Goal: Browse casually: Explore the website without a specific task or goal

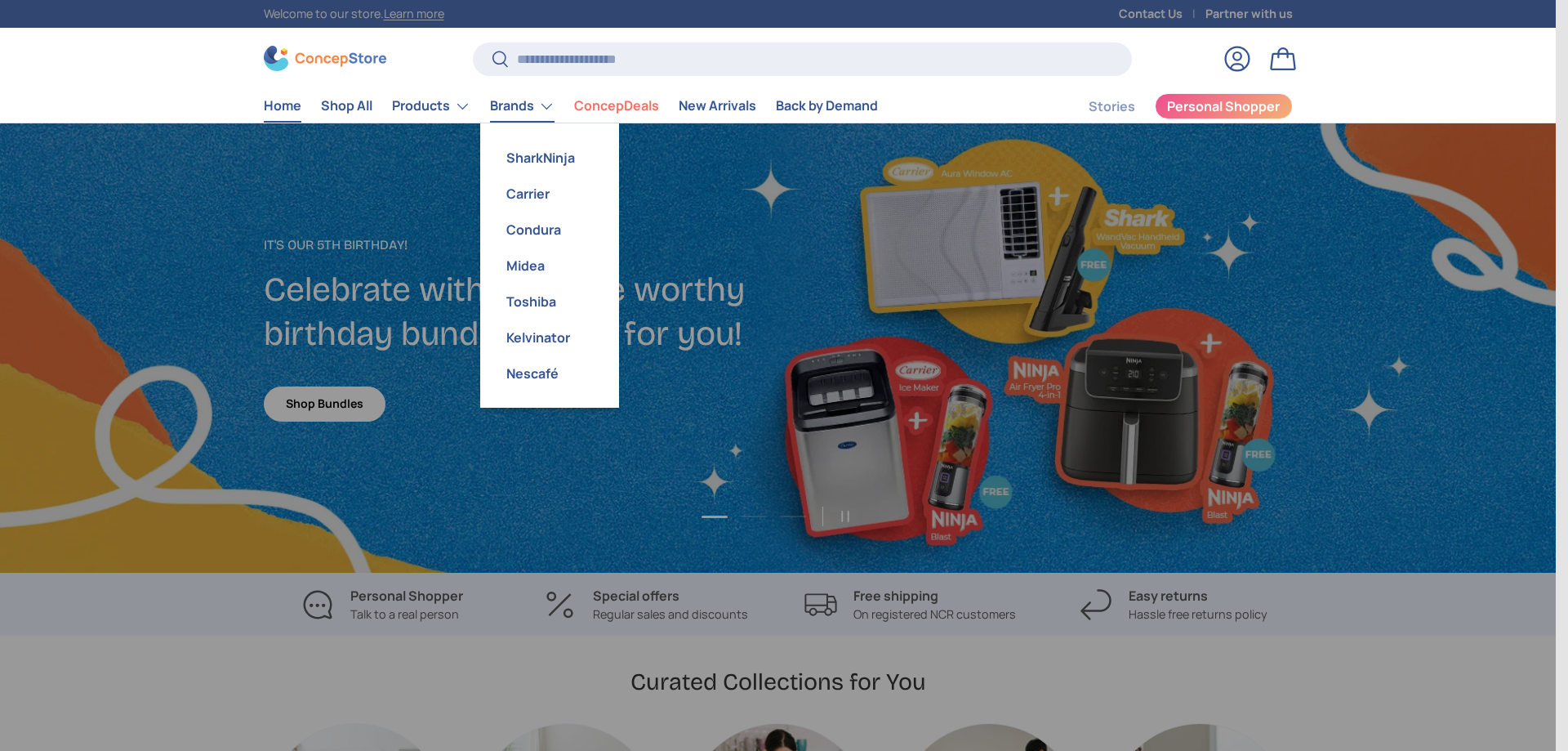
scroll to position [4227, 6677]
click at [553, 165] on link "SharkNinja" at bounding box center [550, 157] width 119 height 36
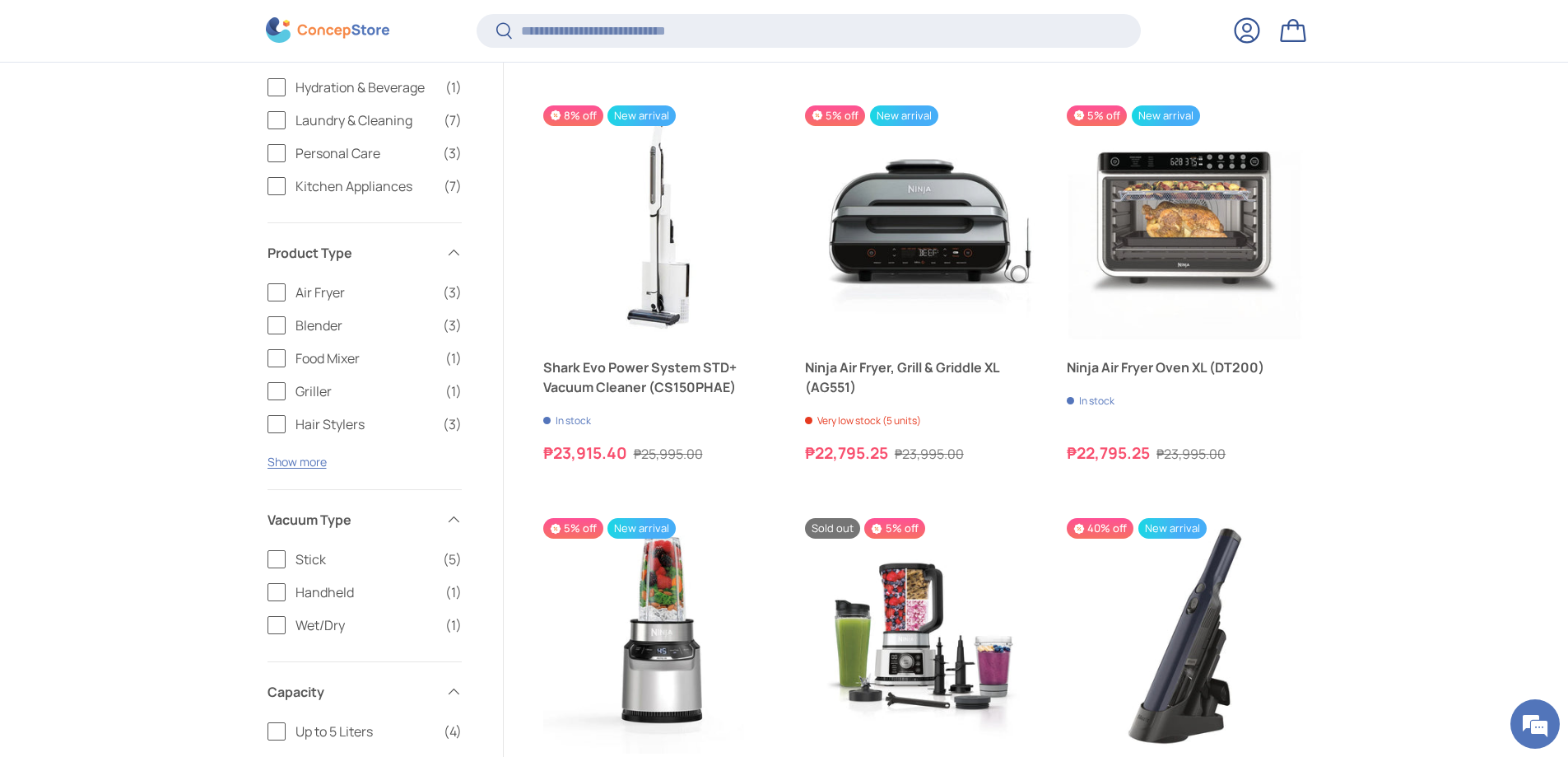
scroll to position [1808, 0]
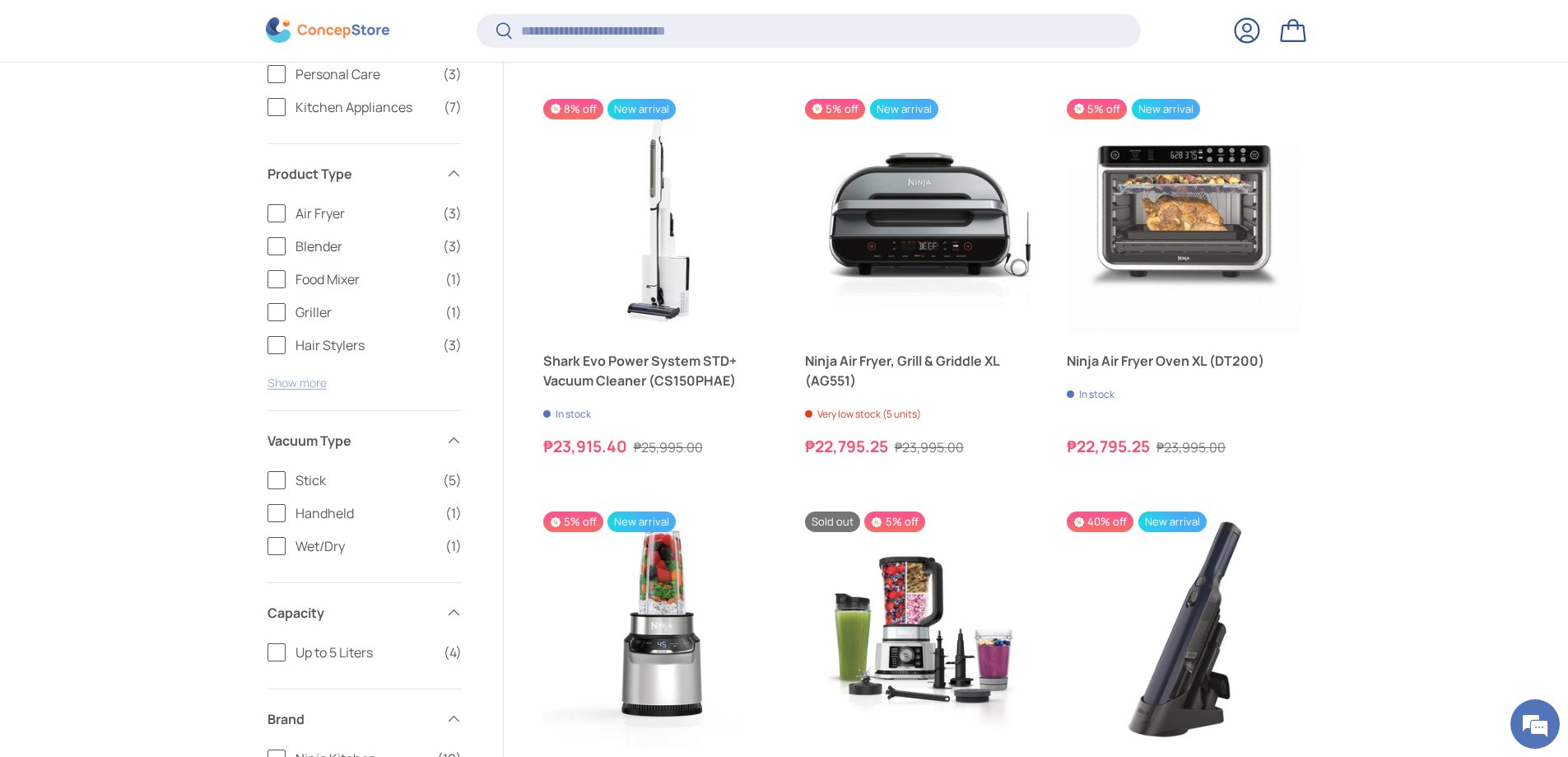
click at [307, 383] on button "Show more" at bounding box center [297, 382] width 59 height 16
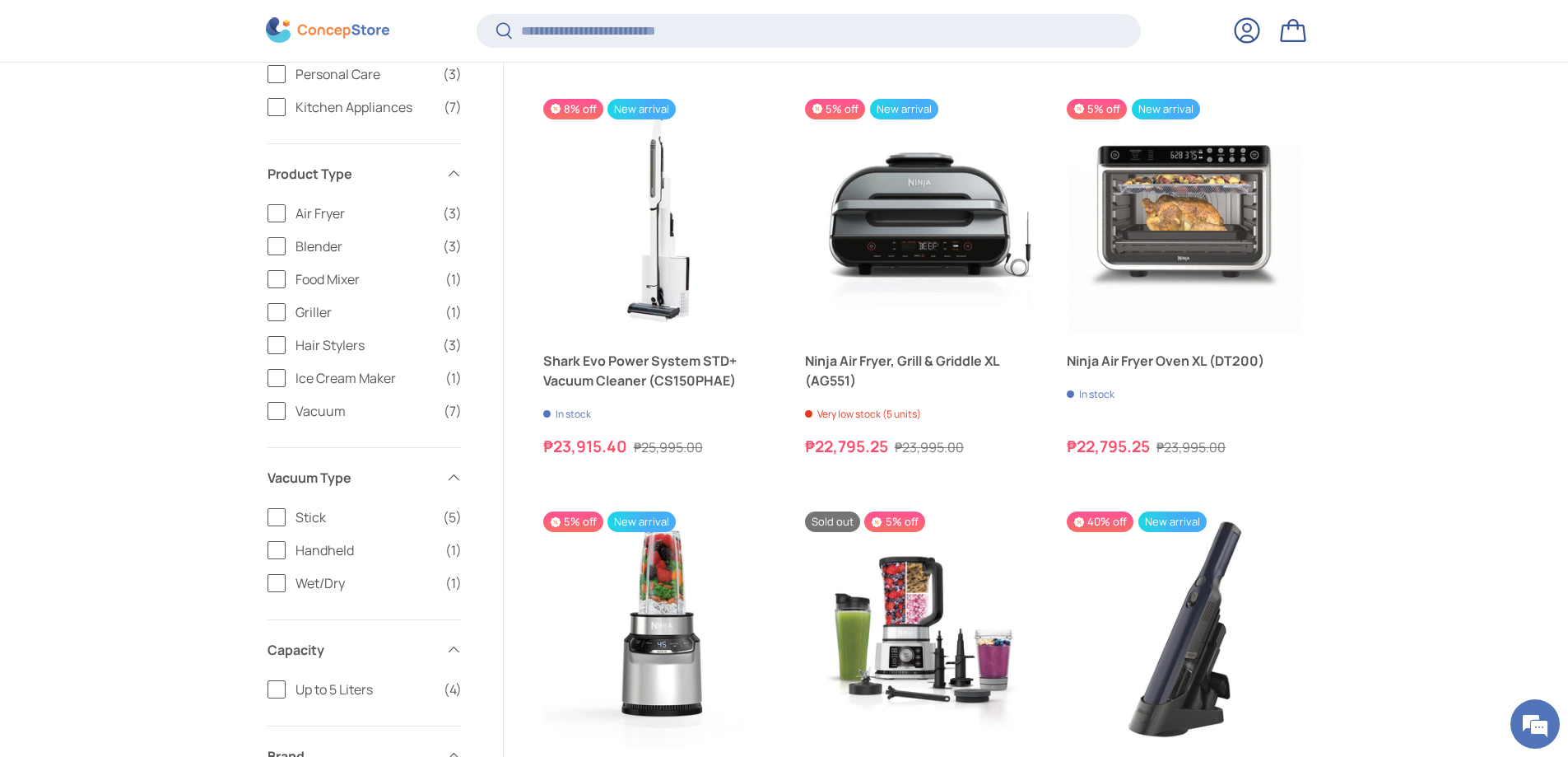
click at [273, 407] on label "Vacuum (7)" at bounding box center [365, 411] width 194 height 19
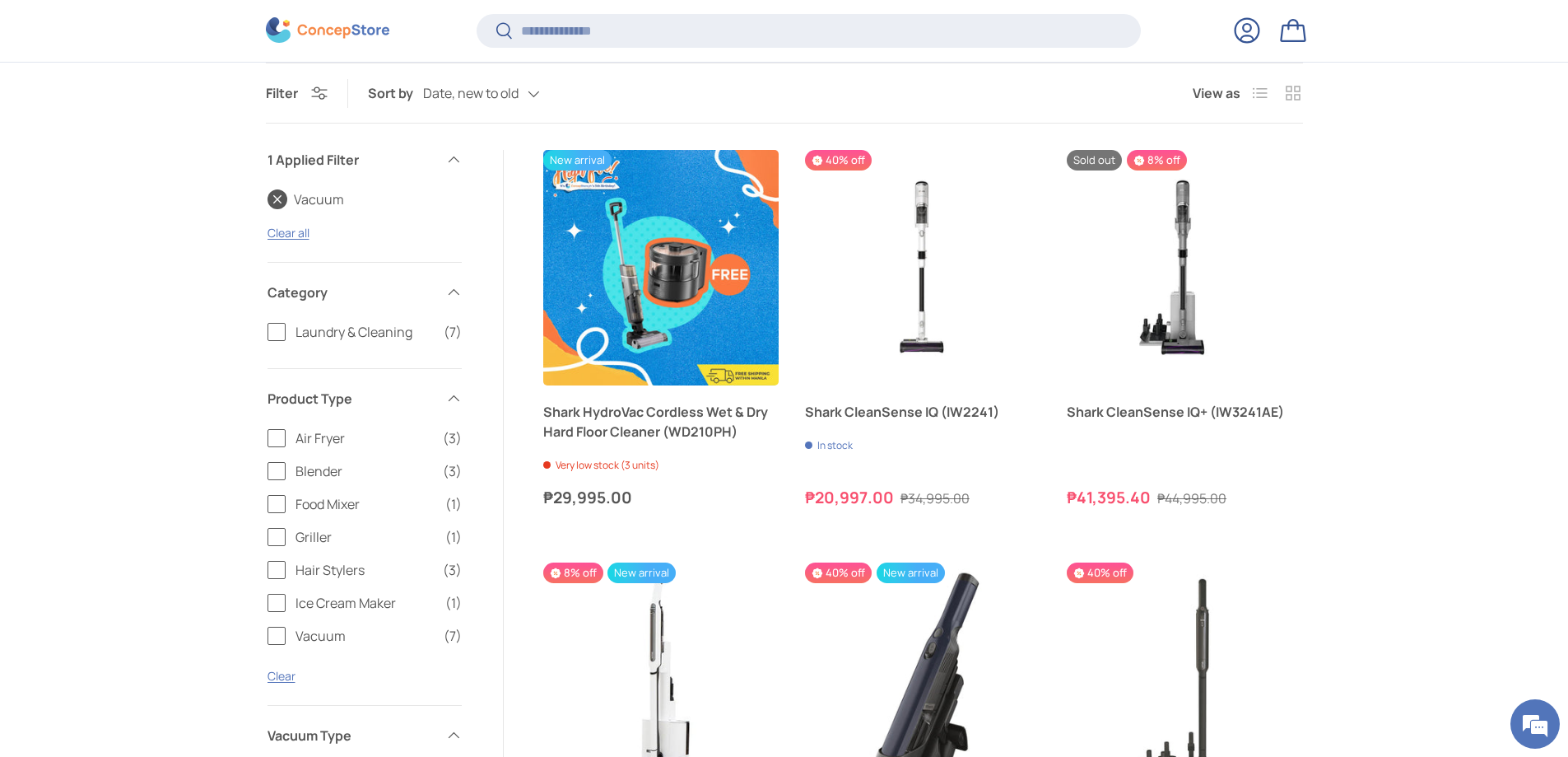
scroll to position [34, 0]
click at [458, 93] on div "Date, new to old Featured Best selling Alphabetically, A-Z Alphabetically, Z-A …" at bounding box center [498, 94] width 149 height 29
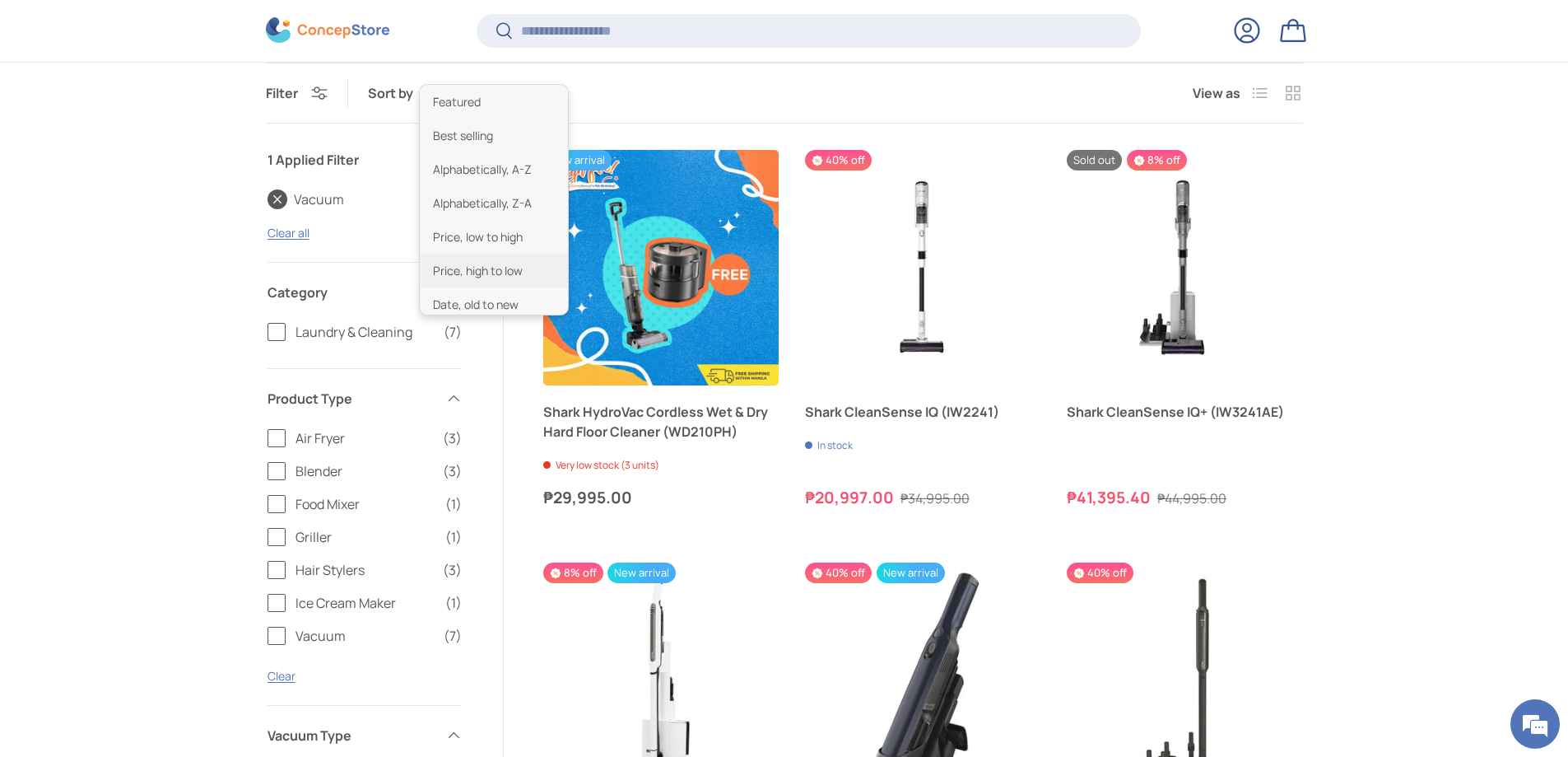
scroll to position [41, 0]
click at [496, 200] on li "Price, low to high" at bounding box center [494, 196] width 148 height 34
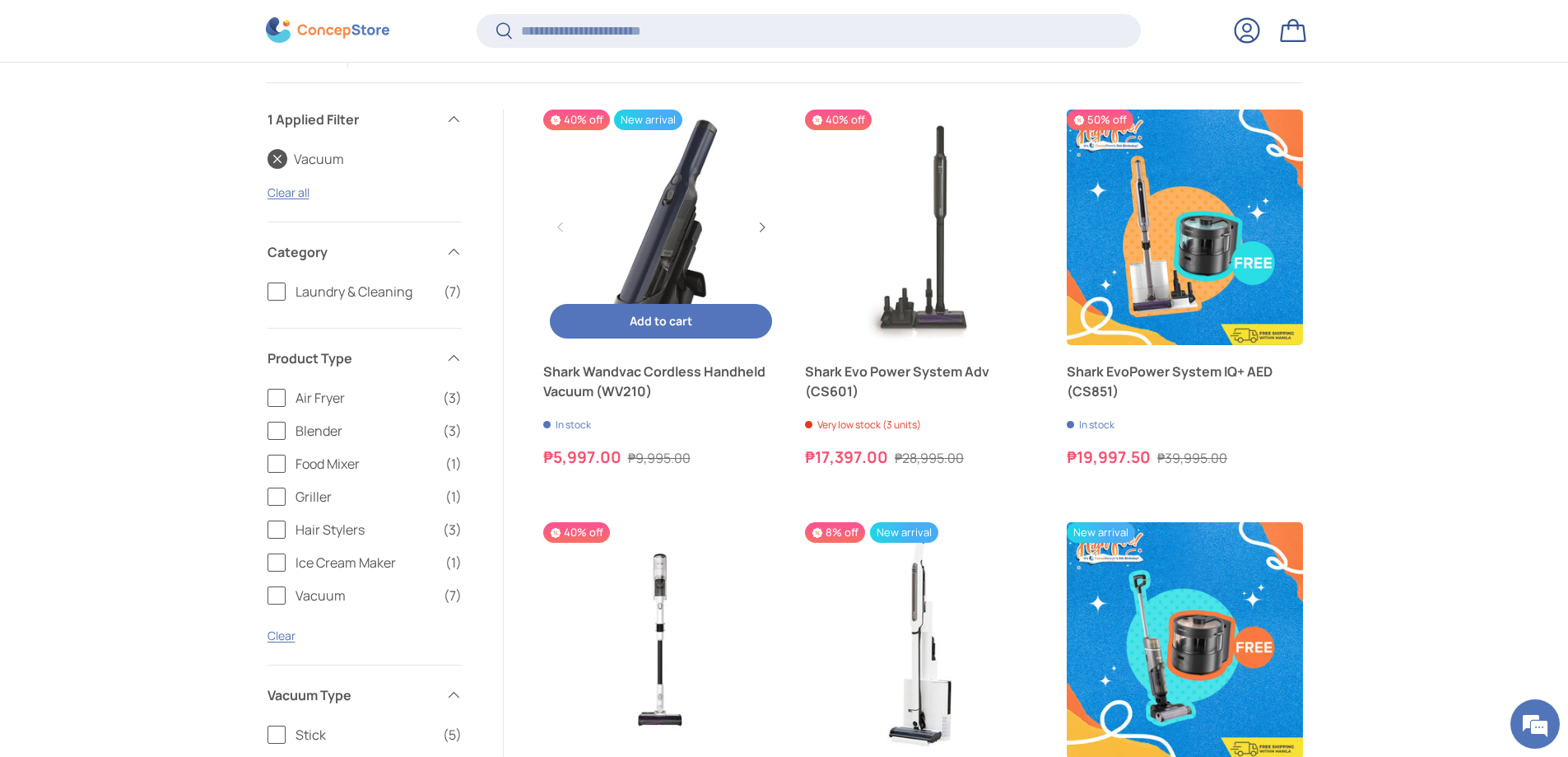
scroll to position [859, 0]
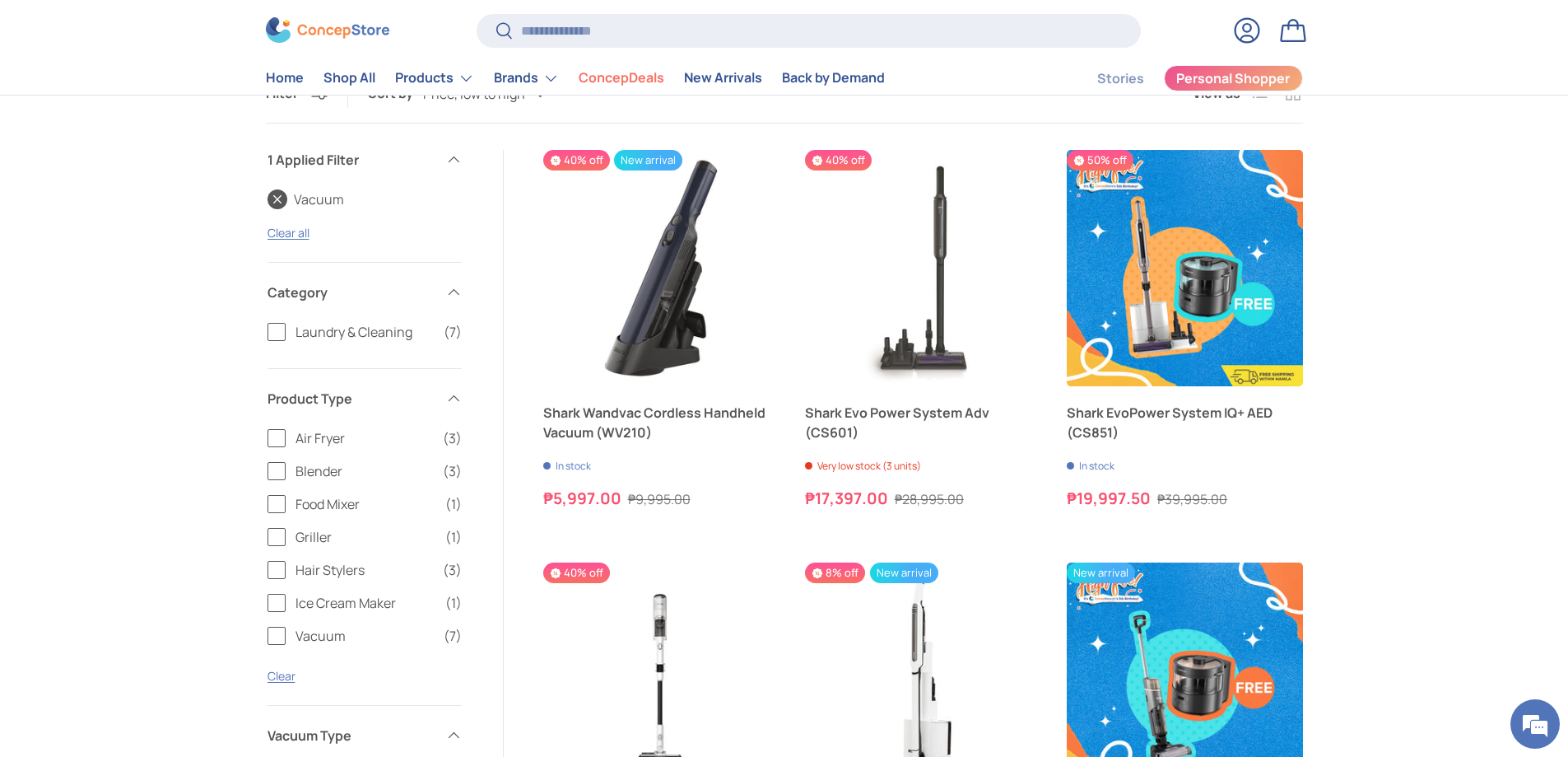
click at [321, 30] on img at bounding box center [327, 31] width 123 height 25
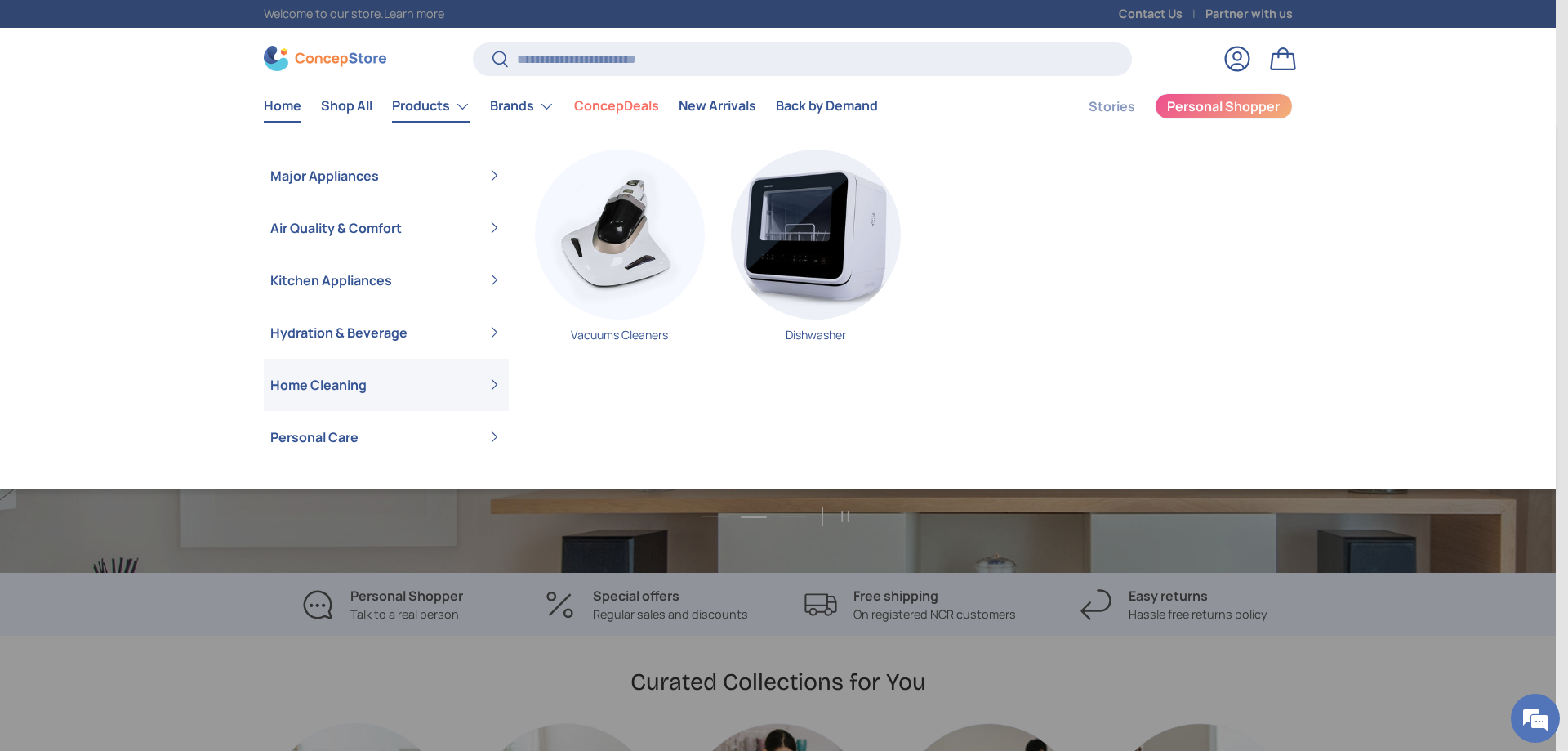
scroll to position [0, 1555]
click at [631, 337] on link "Vacuums Cleaners" at bounding box center [620, 251] width 169 height 205
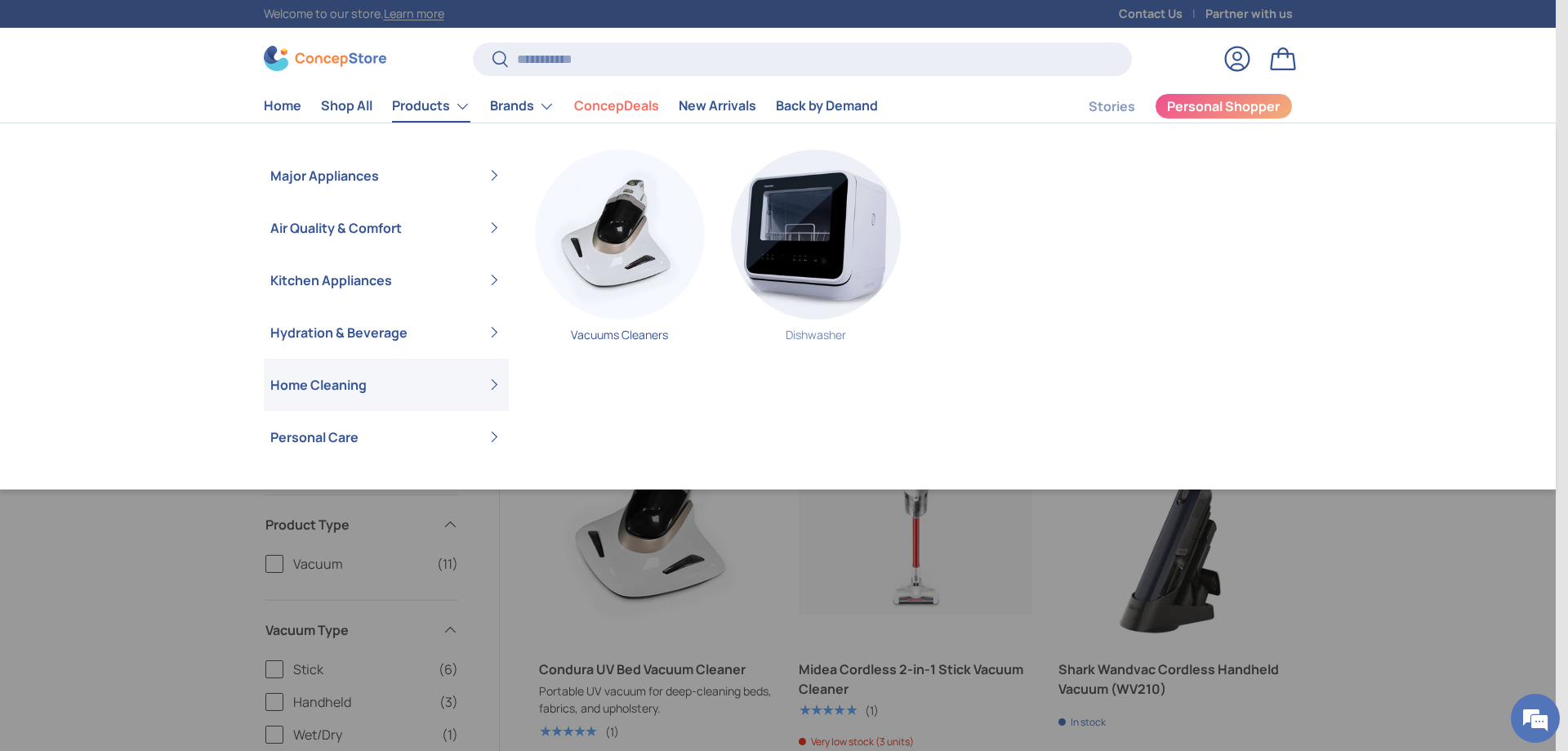
click at [824, 338] on link "Dishwasher" at bounding box center [815, 251] width 169 height 205
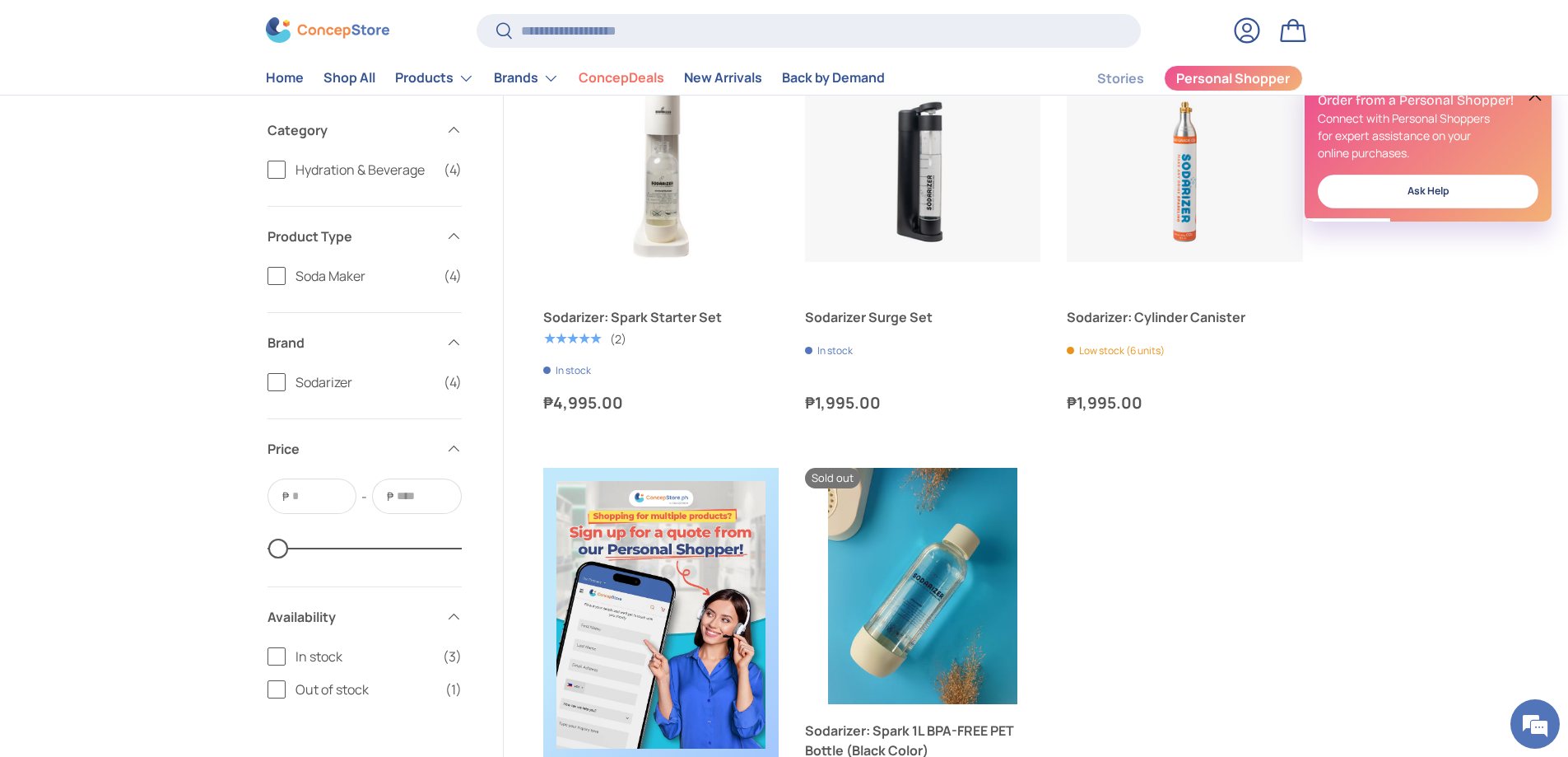
scroll to position [329, 0]
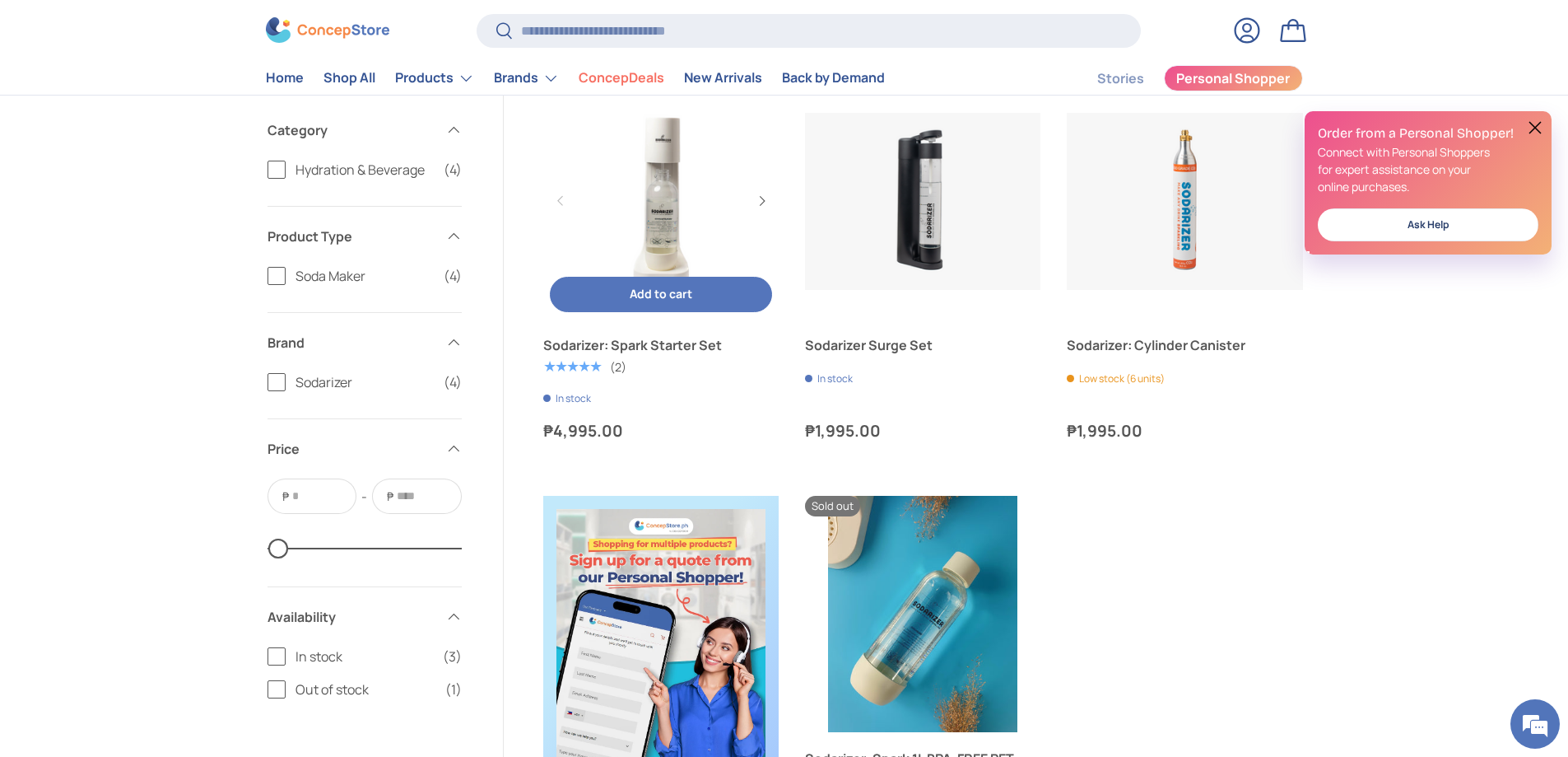
click at [664, 187] on link "Sodarizer: Spark Starter Set" at bounding box center [661, 201] width 236 height 236
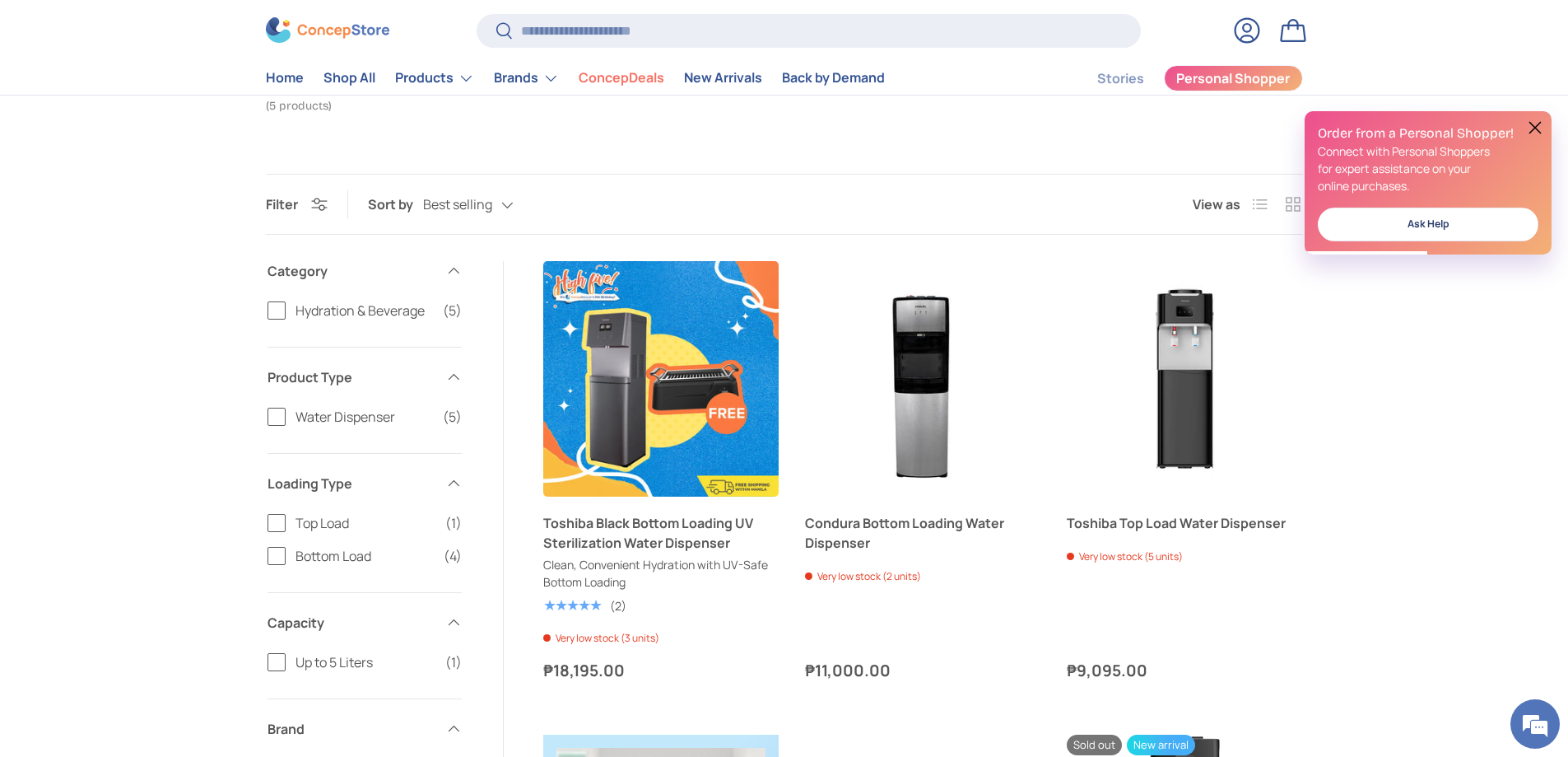
scroll to position [165, 0]
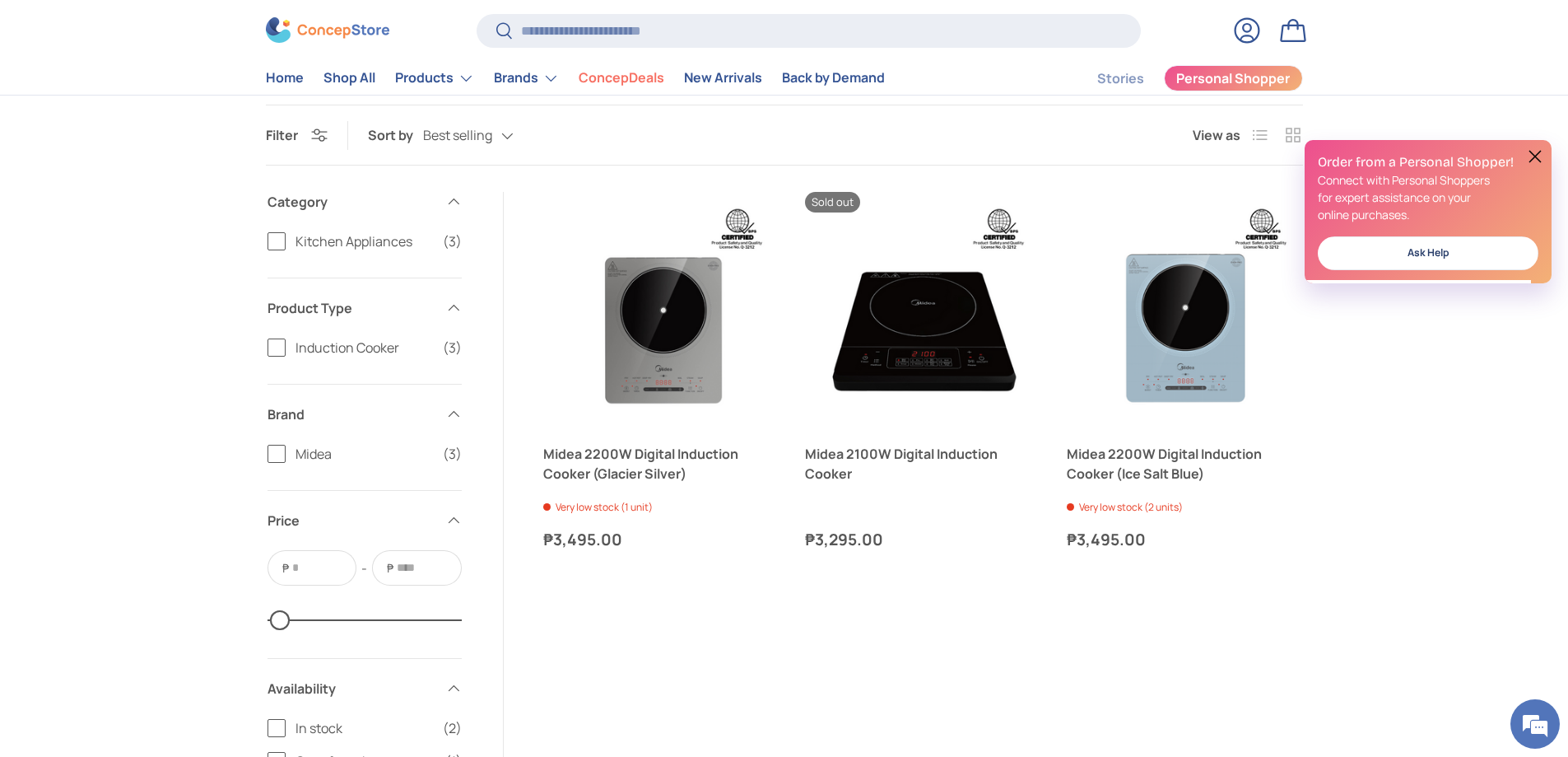
scroll to position [247, 0]
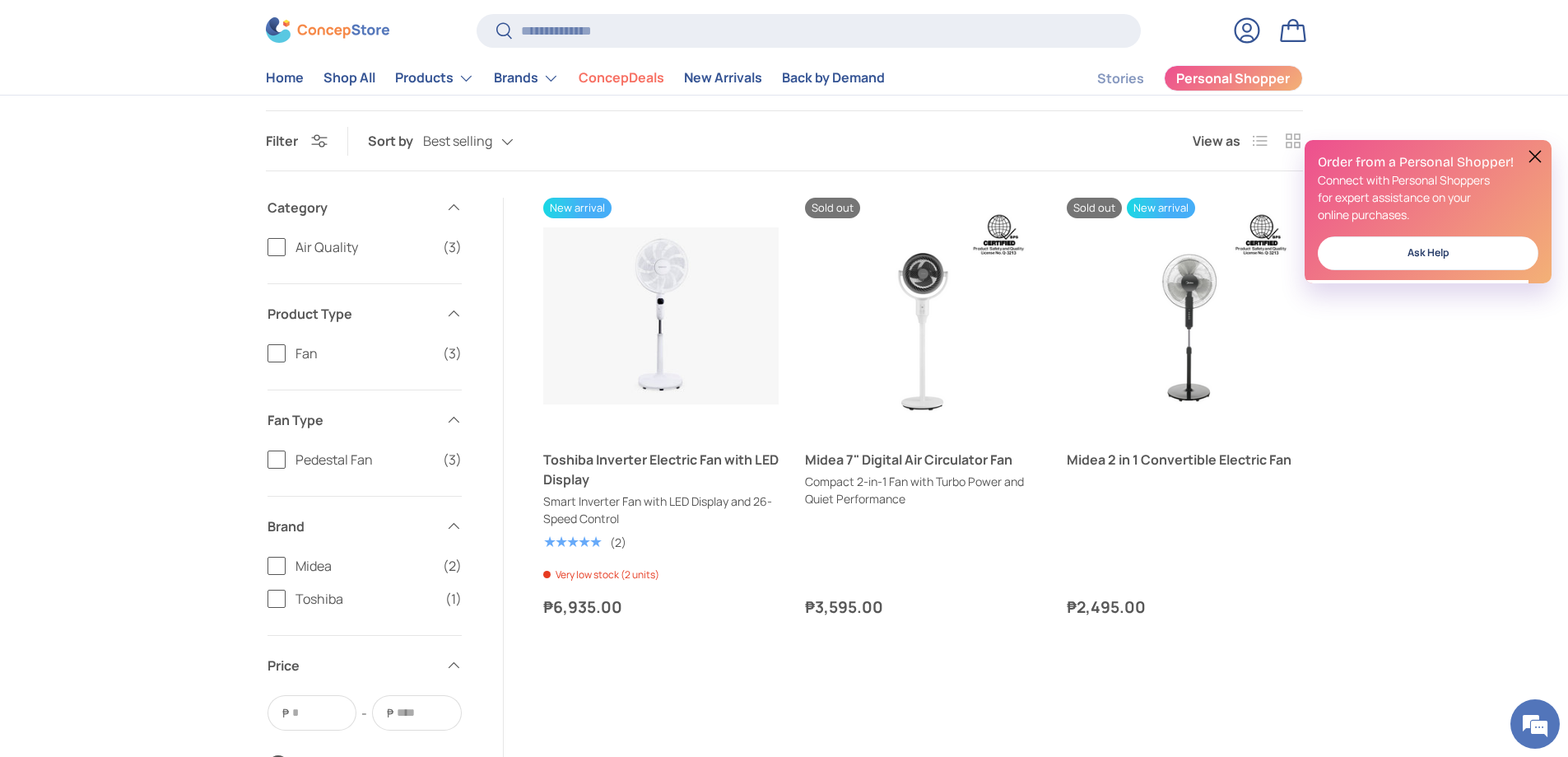
scroll to position [247, 0]
